Goal: Task Accomplishment & Management: Use online tool/utility

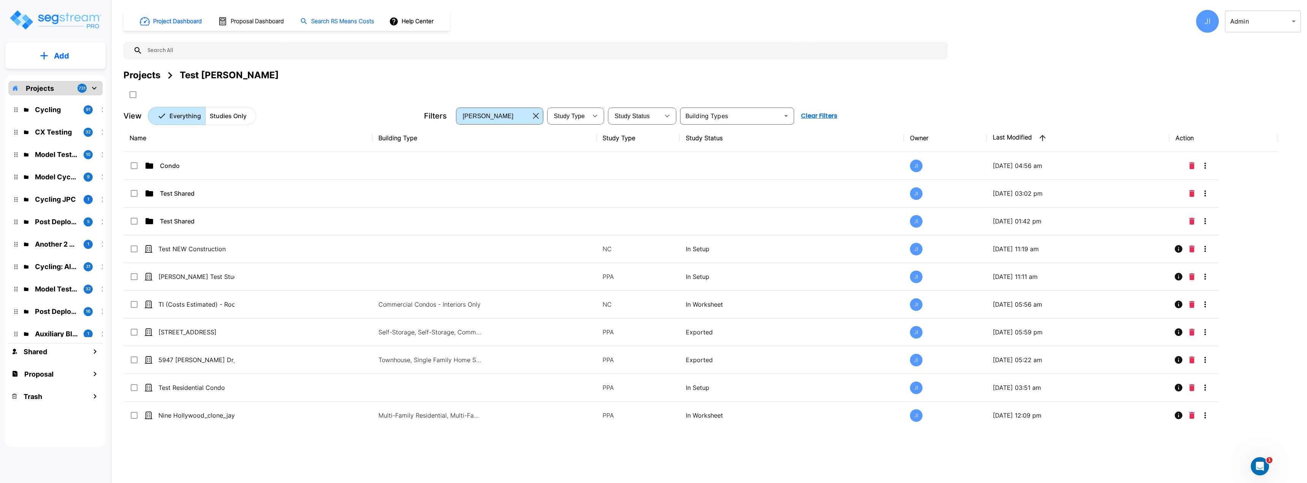
click at [338, 21] on h1 "Search RS Means Costs" at bounding box center [342, 21] width 63 height 9
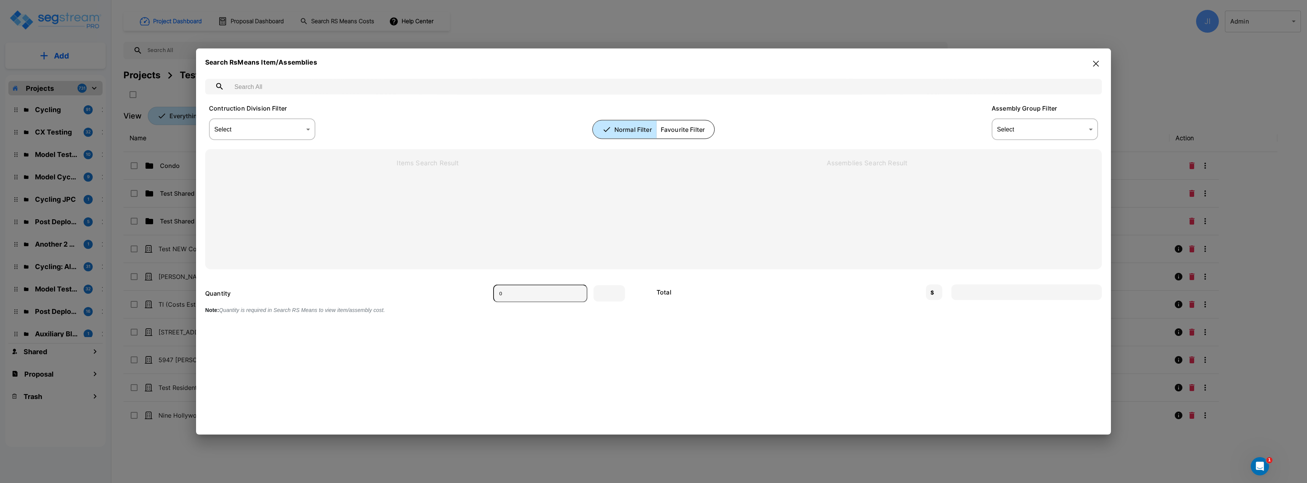
click at [284, 130] on body "× Your report is being generated. Be patient! × We're working on your Modificat…" at bounding box center [653, 241] width 1307 height 483
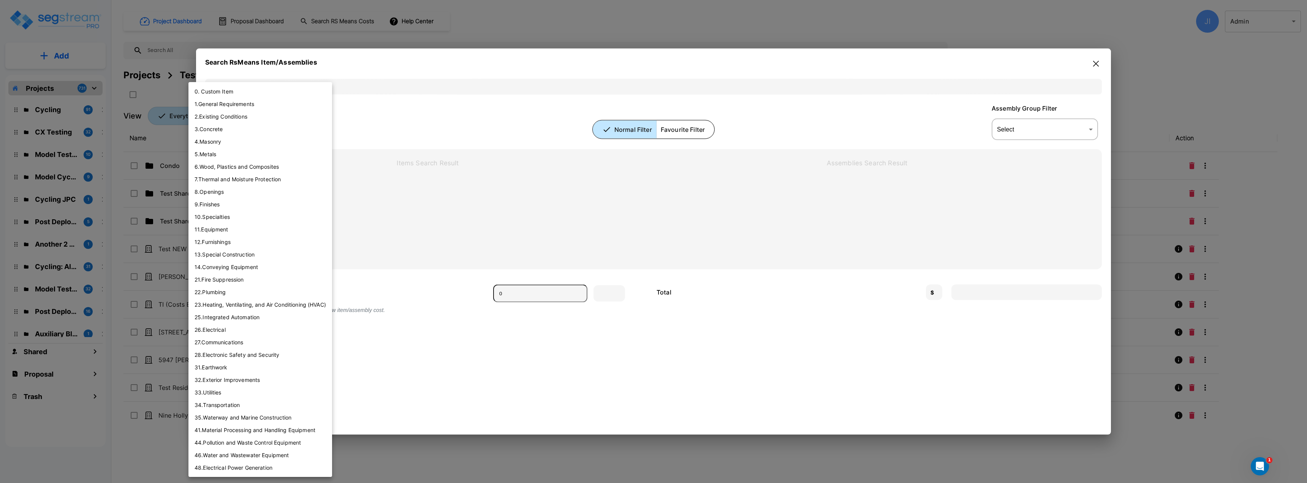
click at [290, 130] on li "3 . Concrete" at bounding box center [261, 129] width 144 height 13
type input "[object Object]"
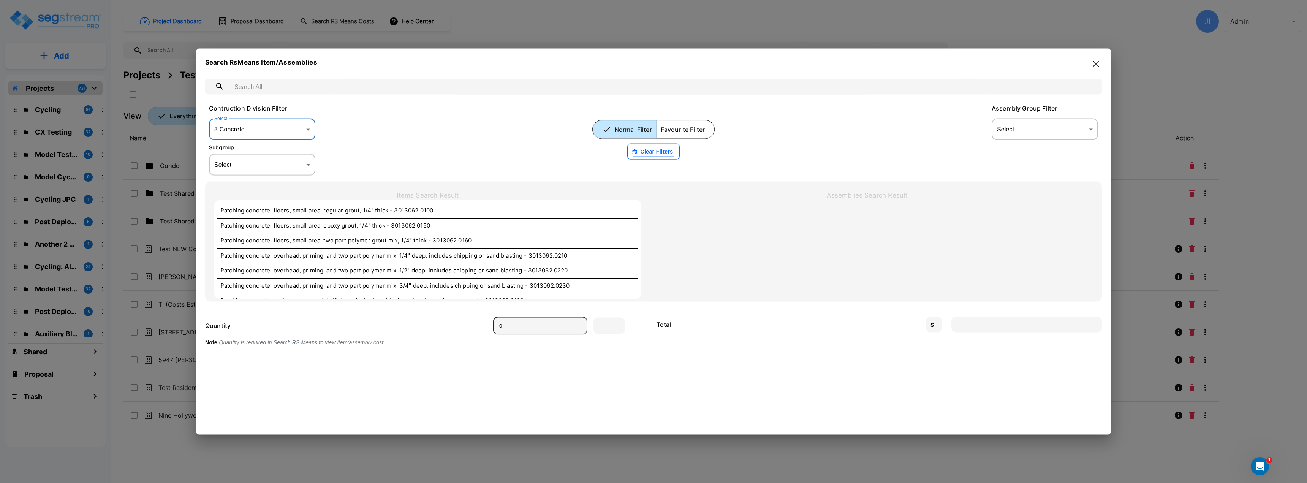
click at [300, 163] on body "× Your report is being generated. Be patient! × We're working on your Modificat…" at bounding box center [653, 241] width 1307 height 483
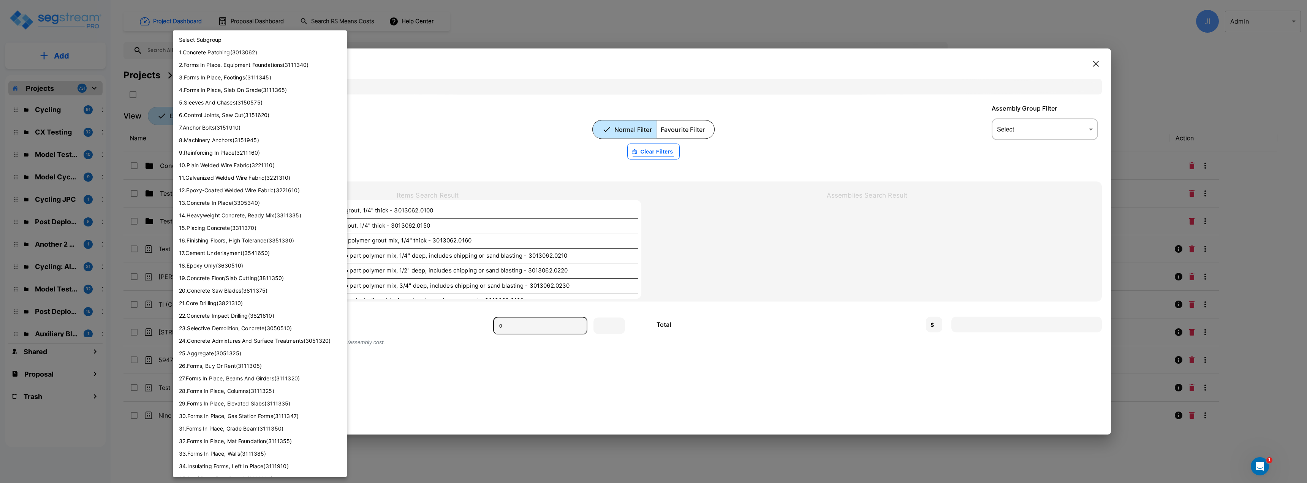
click at [261, 104] on li "5 . Sleeves And Chases ( 3150575 )" at bounding box center [260, 102] width 174 height 13
type input "3150575"
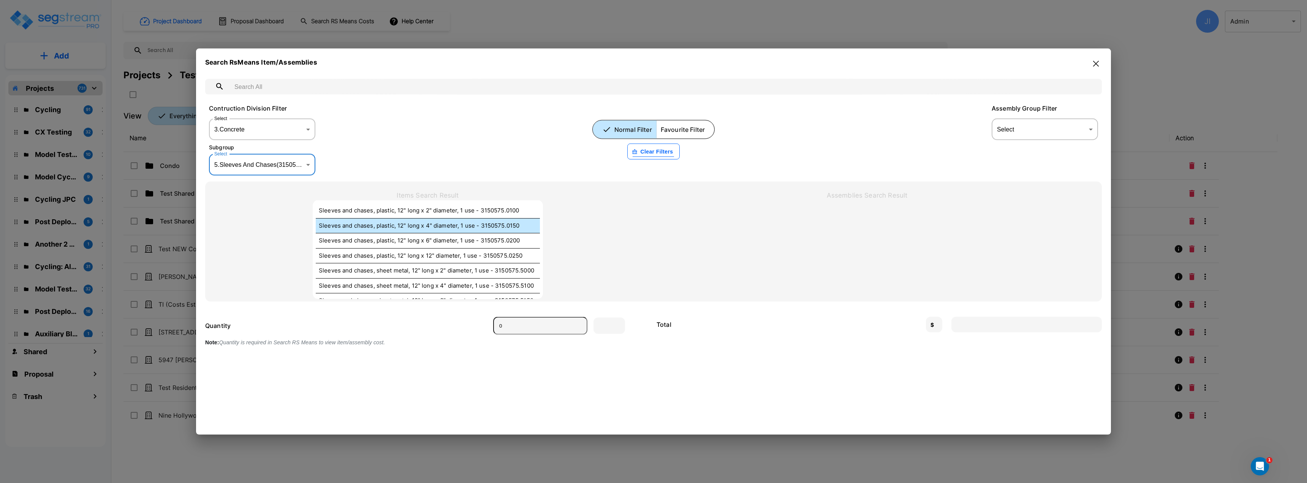
click at [412, 232] on div "Sleeves and chases, plastic, 12" long x 4" diameter, 1 use - 3150575.0150" at bounding box center [428, 225] width 224 height 15
type input "Ea."
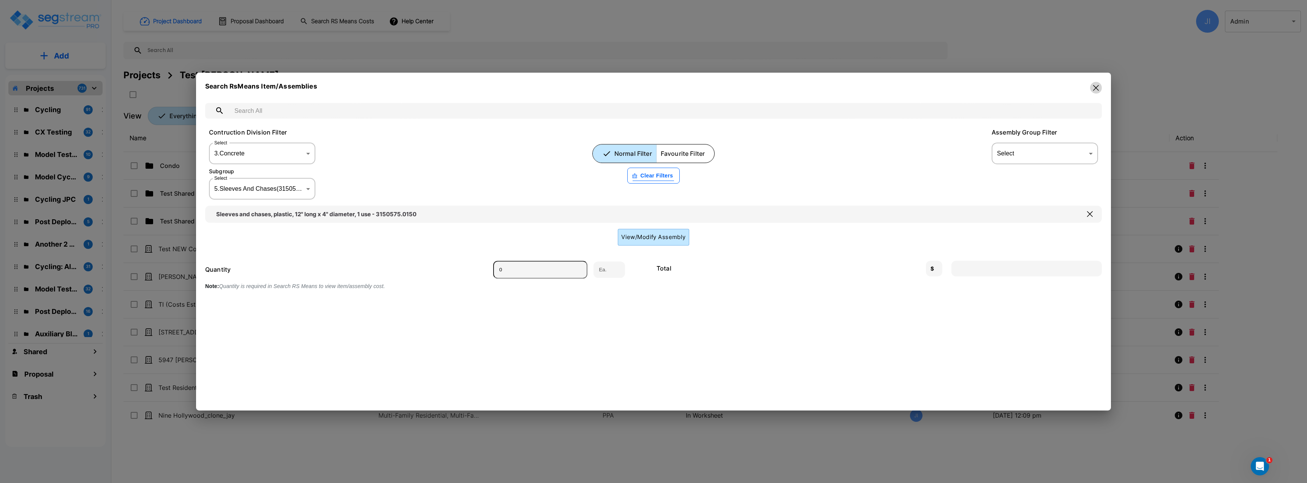
click at [1097, 91] on button "button" at bounding box center [1096, 88] width 12 height 12
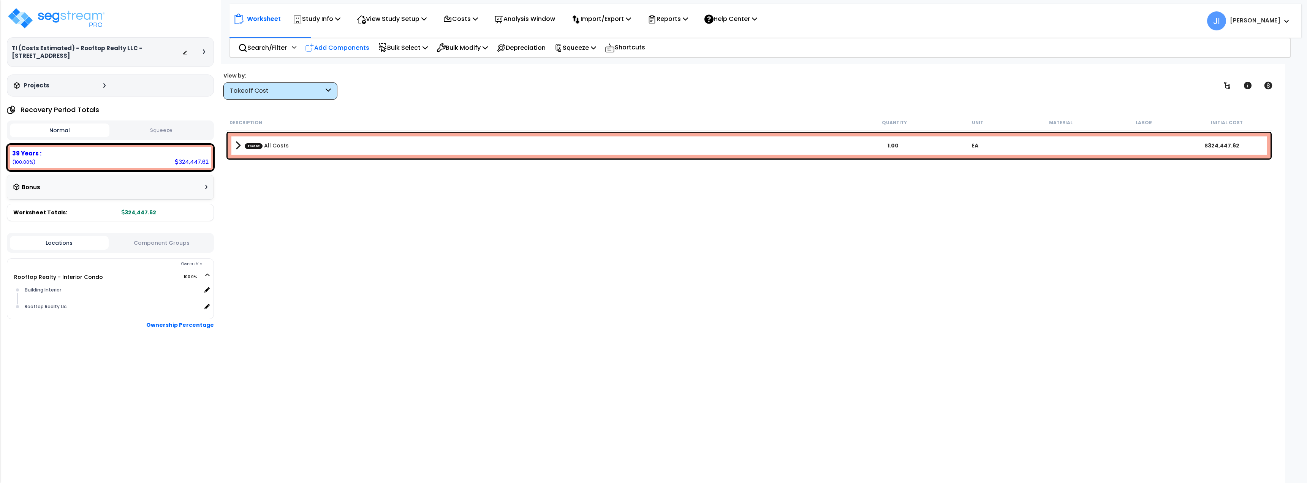
click at [342, 52] on p "Add Components" at bounding box center [337, 48] width 64 height 10
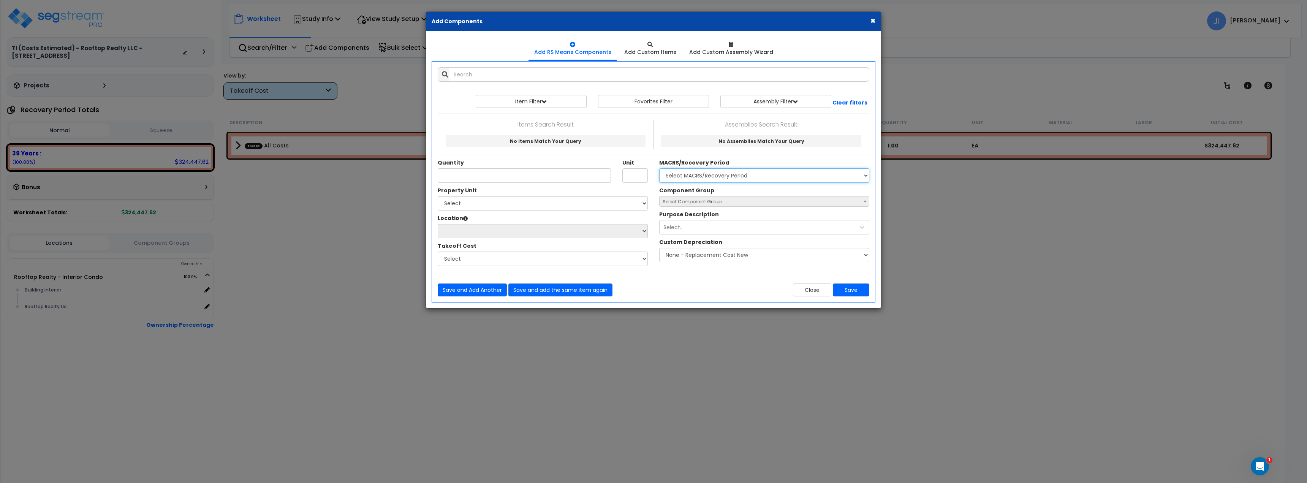
click at [706, 181] on select "Select MACRS/Recovery Period" at bounding box center [764, 175] width 210 height 14
click at [659, 168] on select "Select MACRS/Recovery Period" at bounding box center [764, 175] width 210 height 14
click at [495, 73] on input "text" at bounding box center [659, 74] width 420 height 14
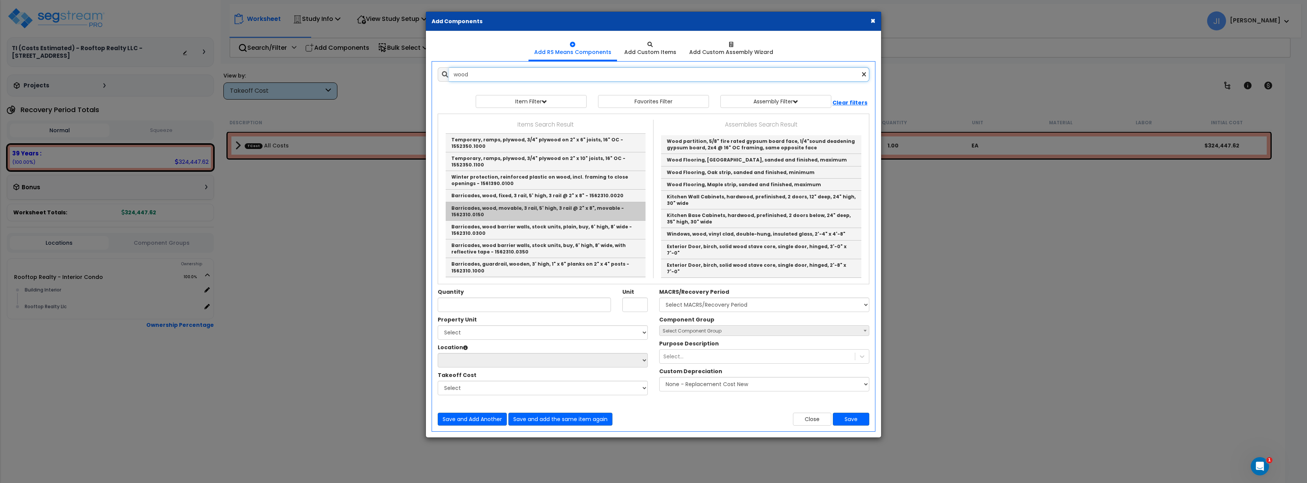
scroll to position [114, 0]
click at [496, 208] on link "Barricades, wood barrier walls, stock units, plain, buy, 6' high, 8' wide - 156…" at bounding box center [546, 211] width 200 height 19
type input "Barricades, wood barrier walls, stock units, plain, buy, 6' high, 8' wide - 156…"
type input "Ea."
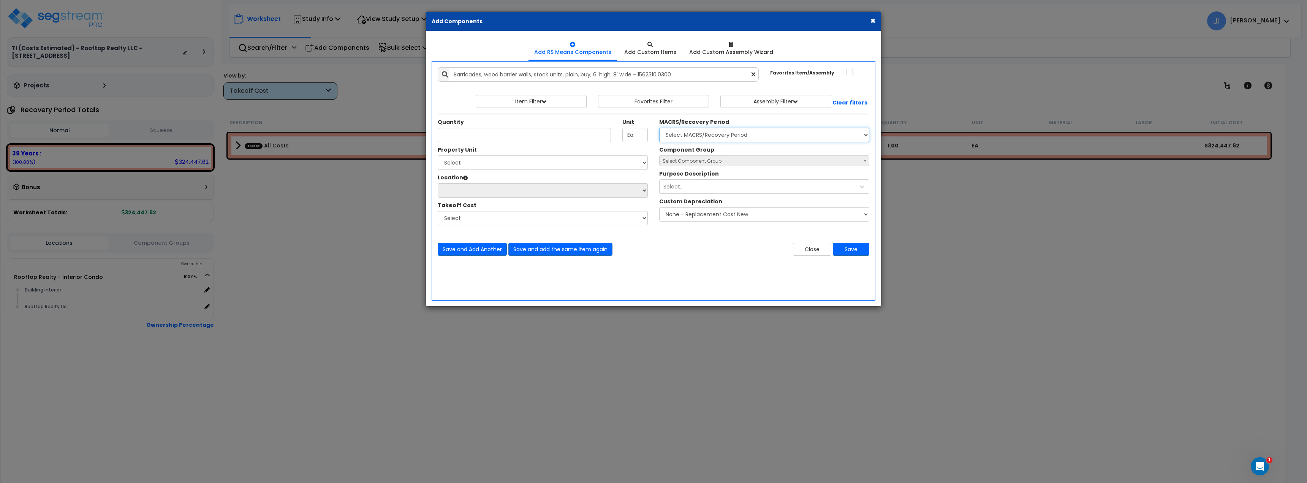
click at [718, 140] on select "Select MACRS/Recovery Period" at bounding box center [764, 135] width 210 height 14
drag, startPoint x: 718, startPoint y: 139, endPoint x: 704, endPoint y: 137, distance: 14.1
click at [718, 139] on select "Select MACRS/Recovery Period" at bounding box center [764, 135] width 210 height 14
click at [561, 137] on input "Quantity" at bounding box center [524, 135] width 173 height 14
type input "5"
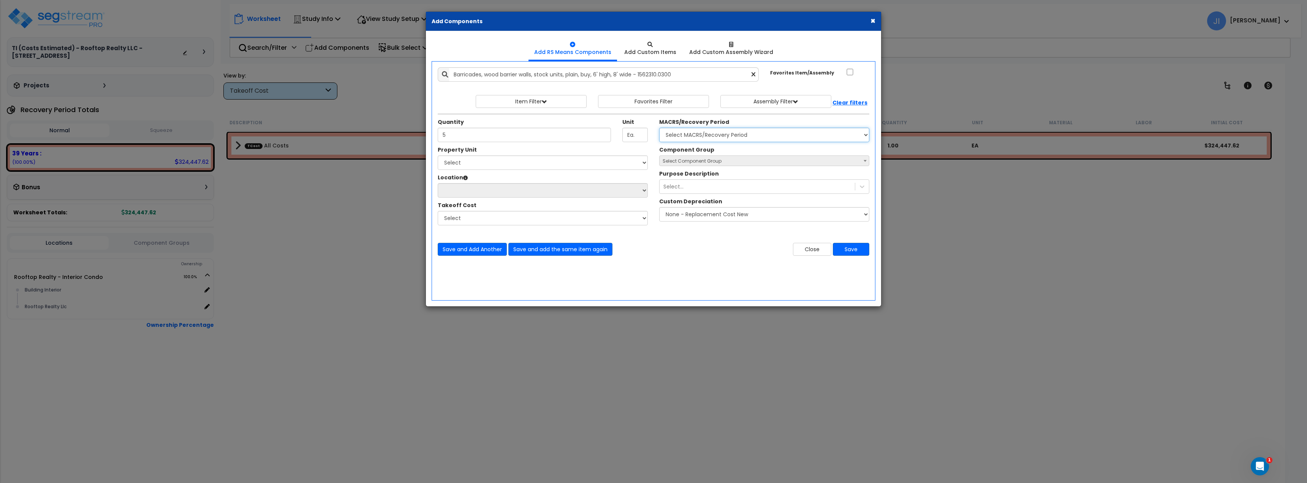
click at [708, 134] on select "Select MACRS/Recovery Period" at bounding box center [764, 135] width 210 height 14
click at [697, 135] on select "Select MACRS/Recovery Period" at bounding box center [764, 135] width 210 height 14
click at [724, 162] on span "Select Component Group" at bounding box center [764, 161] width 209 height 11
click at [559, 163] on select "Select Rooftop Realty - Interior Condo" at bounding box center [543, 162] width 210 height 14
select select "155369"
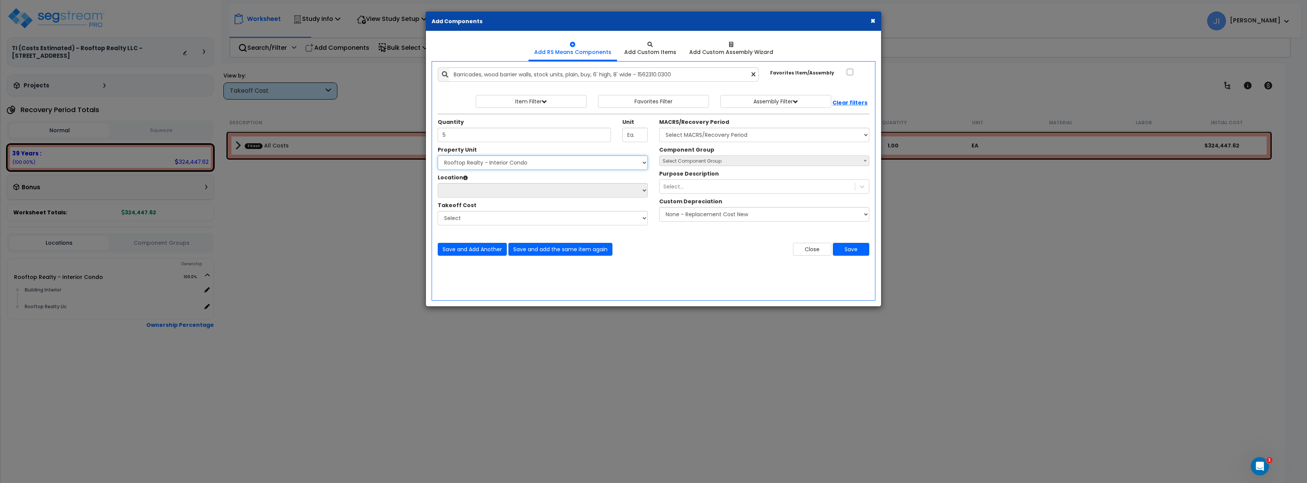
click at [438, 155] on select "Select Rooftop Realty - Interior Condo" at bounding box center [543, 162] width 210 height 14
click at [729, 131] on select "Select MACRS/Recovery Period" at bounding box center [764, 135] width 210 height 14
click at [710, 132] on select "Select MACRS/Recovery Period" at bounding box center [764, 135] width 210 height 14
click at [531, 194] on select "Select Building Building Interior Rooftop Realty Llc Add Additional Location" at bounding box center [543, 190] width 210 height 14
select select "6"
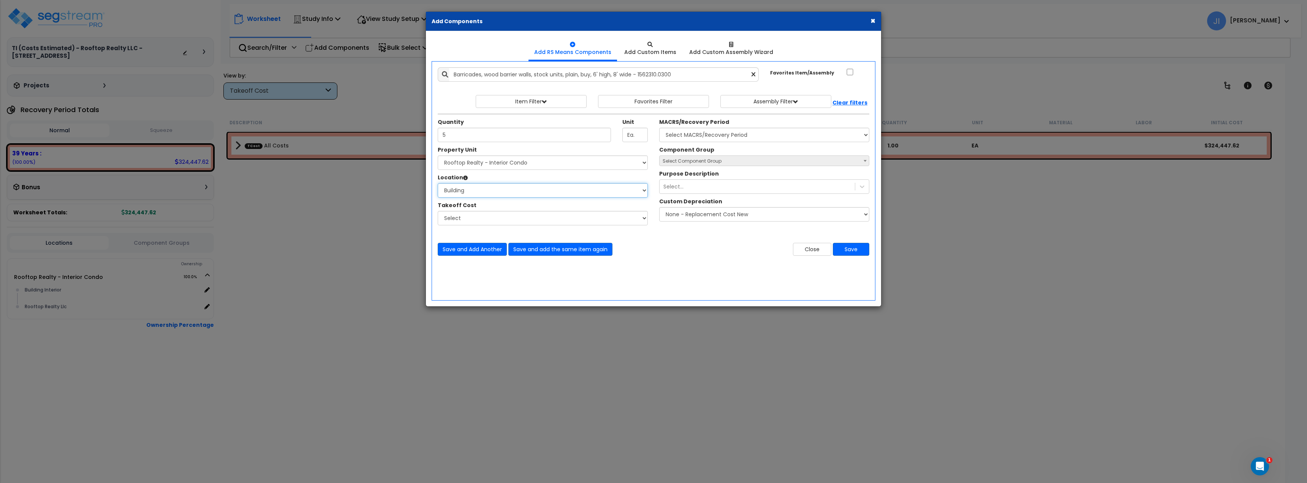
click at [438, 183] on select "Select Building Building Interior Rooftop Realty Llc Add Additional Location" at bounding box center [543, 190] width 210 height 14
click at [510, 213] on select "Select All Costs" at bounding box center [543, 218] width 210 height 14
click at [509, 213] on select "Select All Costs" at bounding box center [543, 218] width 210 height 14
click at [682, 164] on span "Select Component Group" at bounding box center [692, 161] width 59 height 6
click at [707, 134] on select "Select MACRS/Recovery Period" at bounding box center [764, 135] width 210 height 14
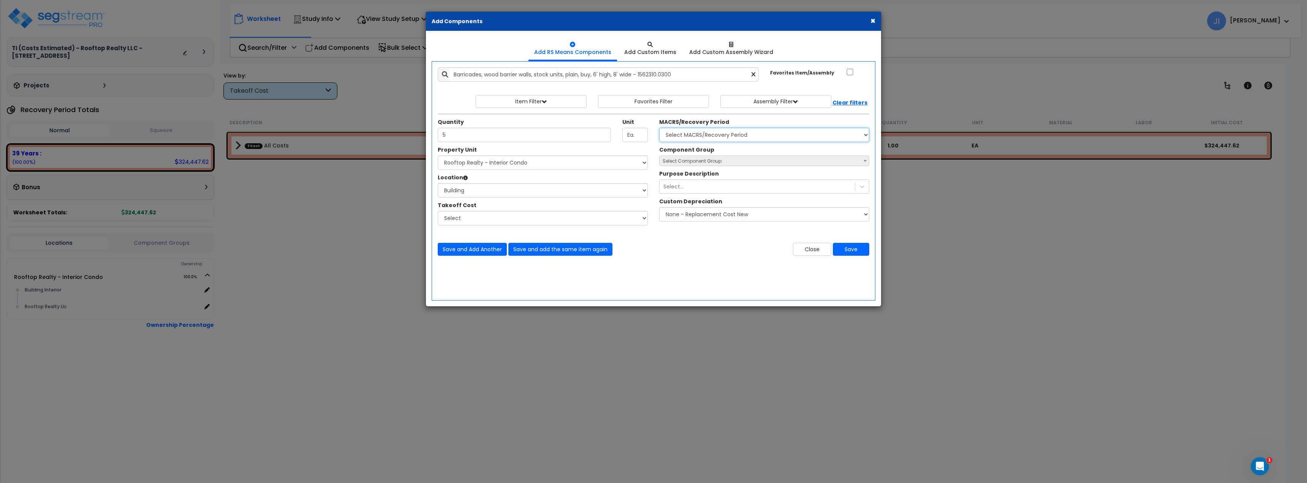
click at [659, 128] on select "Select MACRS/Recovery Period" at bounding box center [764, 135] width 210 height 14
click at [682, 180] on div "Select..." at bounding box center [764, 186] width 210 height 14
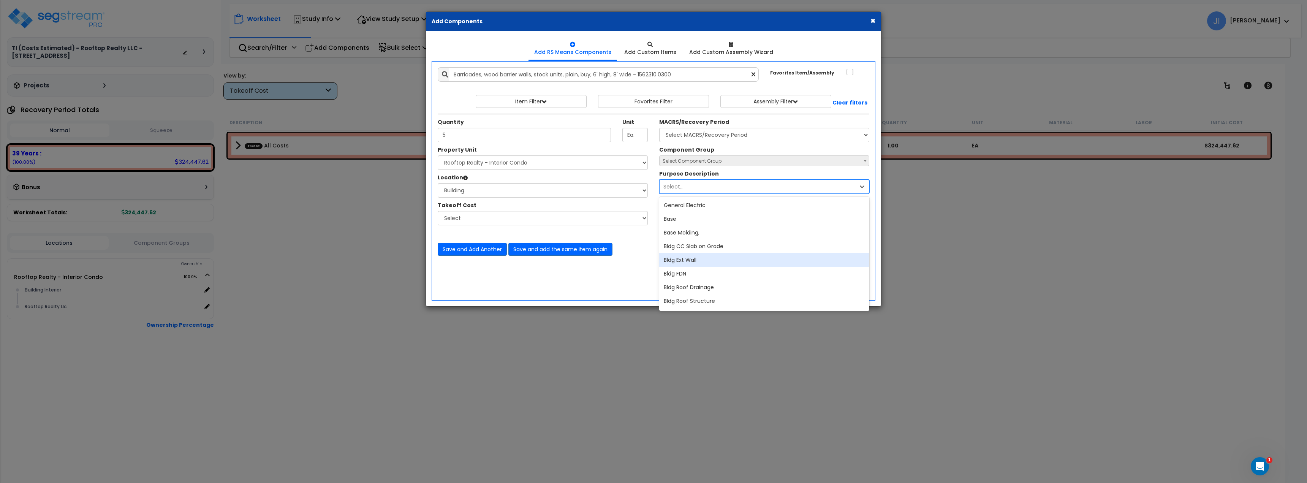
click at [640, 269] on div "Add Items Add Assemblies Both" at bounding box center [654, 180] width 444 height 239
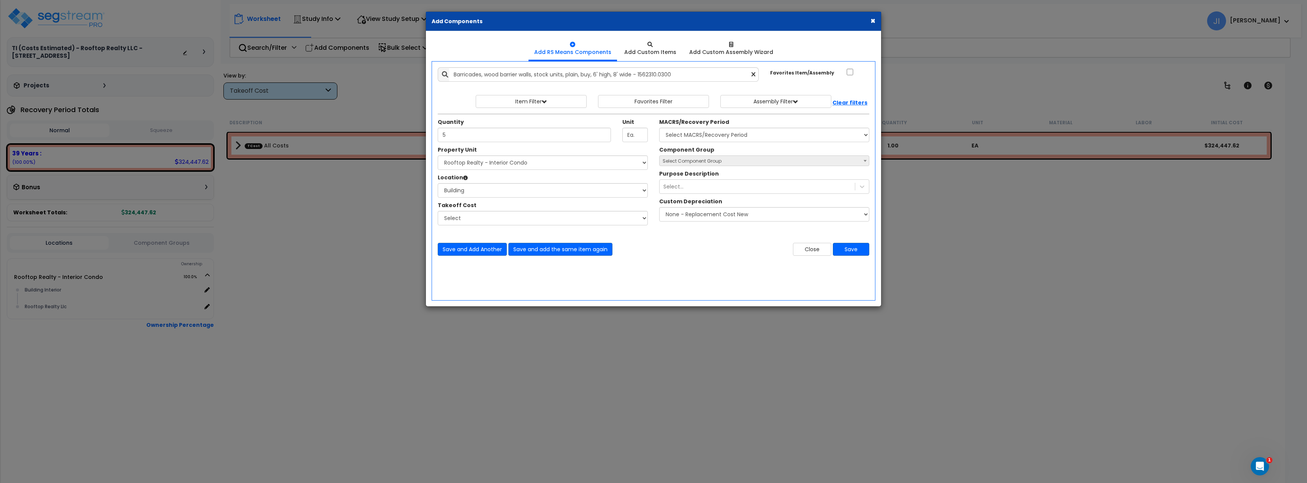
click at [725, 143] on div "Quantity 5 Unit Ea. MACRS/Recovery Period" at bounding box center [653, 130] width 443 height 32
click at [731, 139] on select "Select MACRS/Recovery Period" at bounding box center [764, 135] width 210 height 14
click at [738, 136] on select "Select MACRS/Recovery Period" at bounding box center [764, 135] width 210 height 14
click at [737, 137] on select "Select MACRS/Recovery Period" at bounding box center [764, 135] width 210 height 14
click at [725, 135] on select "Select MACRS/Recovery Period" at bounding box center [764, 135] width 210 height 14
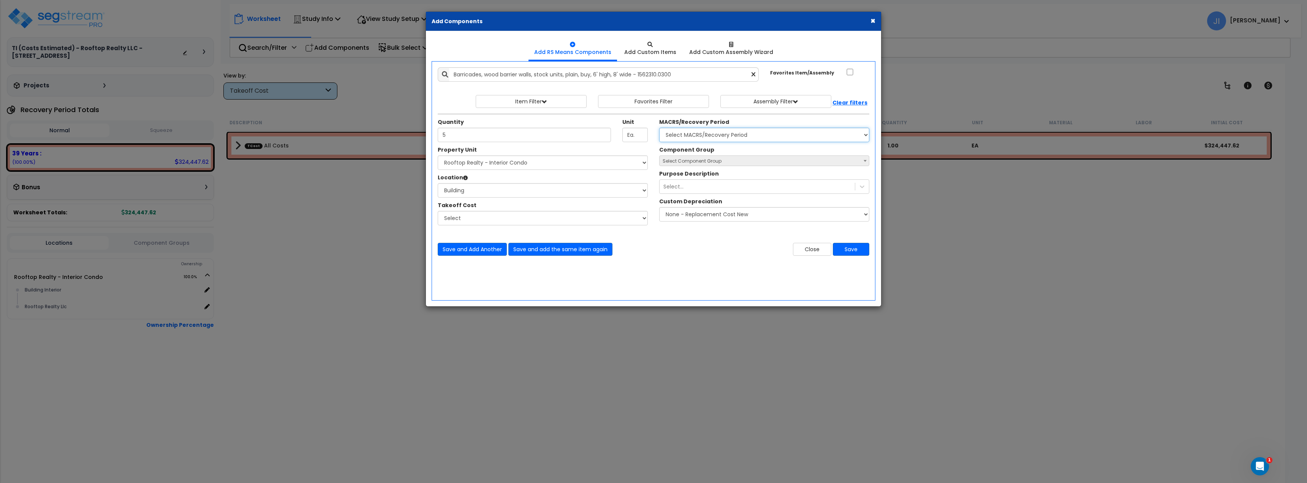
click at [697, 140] on select "Select MACRS/Recovery Period" at bounding box center [764, 135] width 210 height 14
click at [705, 132] on select "Select MACRS/Recovery Period" at bounding box center [764, 135] width 210 height 14
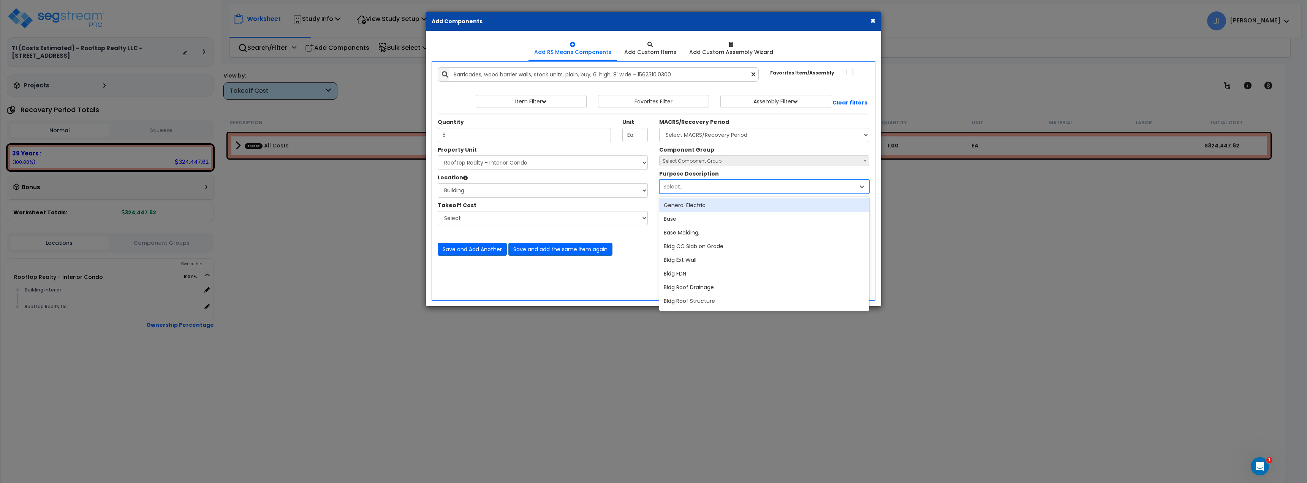
click at [687, 187] on div "Select..." at bounding box center [757, 187] width 195 height 12
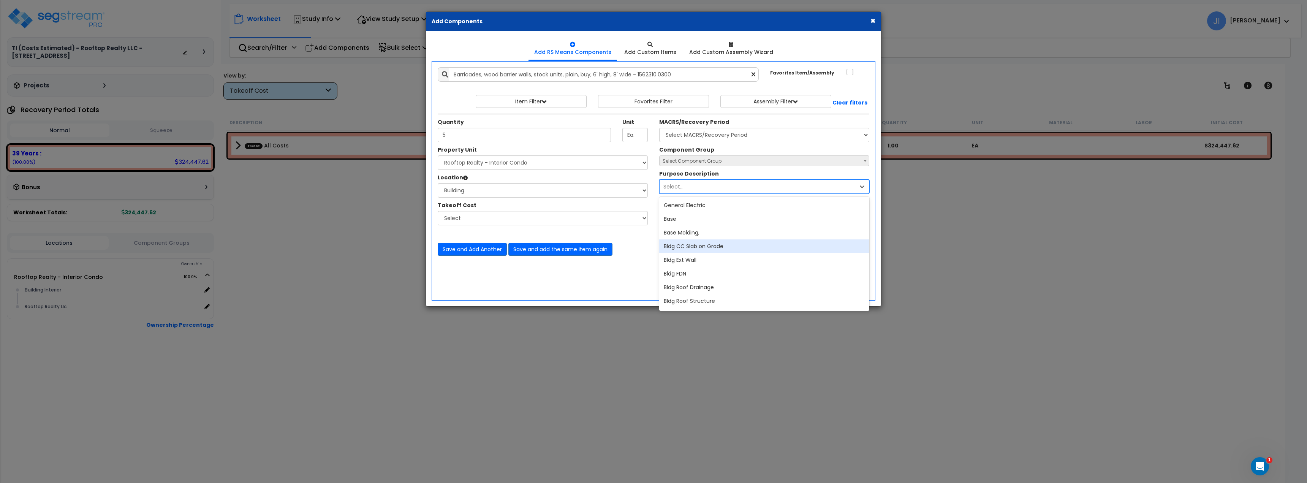
click at [697, 241] on div "Bldg CC Slab on Grade" at bounding box center [764, 246] width 210 height 14
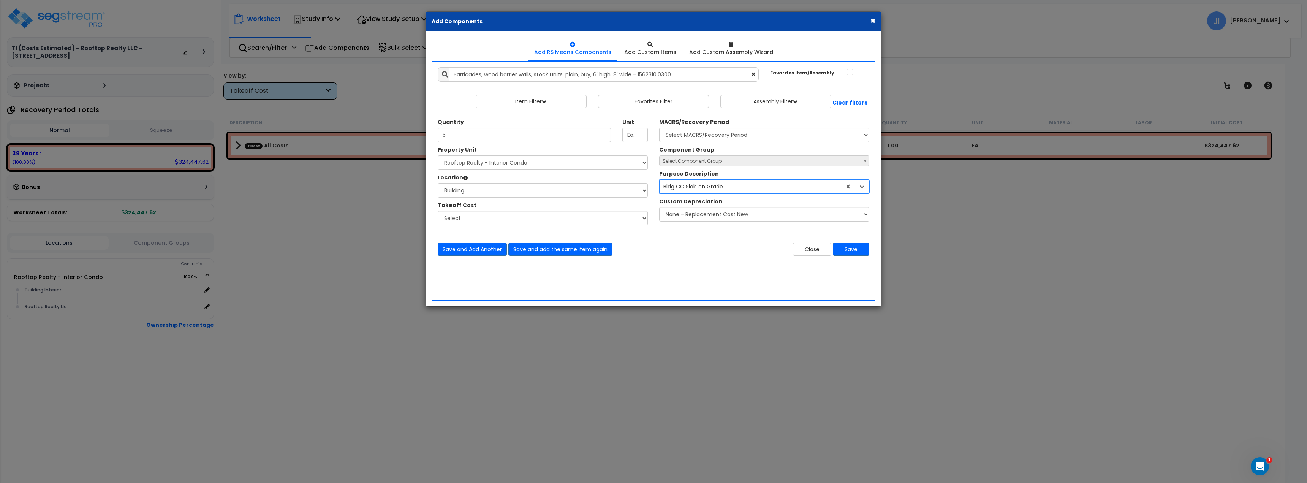
click at [708, 151] on label "Component Group" at bounding box center [686, 150] width 55 height 8
drag, startPoint x: 698, startPoint y: 163, endPoint x: 779, endPoint y: 232, distance: 106.5
click at [698, 163] on span "Select Component Group" at bounding box center [692, 161] width 59 height 6
drag, startPoint x: 813, startPoint y: 252, endPoint x: 745, endPoint y: 292, distance: 79.1
click at [813, 253] on button "Close" at bounding box center [812, 249] width 38 height 13
